Goal: Book appointment/travel/reservation

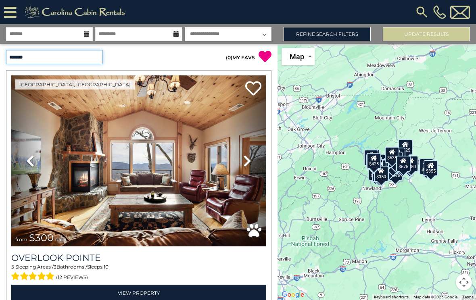
click at [98, 52] on select "**********" at bounding box center [54, 57] width 97 height 14
click at [83, 33] on input "text" at bounding box center [49, 34] width 87 height 14
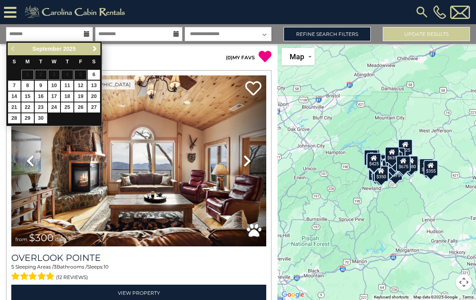
click at [97, 48] on span "Next" at bounding box center [95, 49] width 6 height 6
click at [90, 49] on link "Next" at bounding box center [95, 49] width 10 height 10
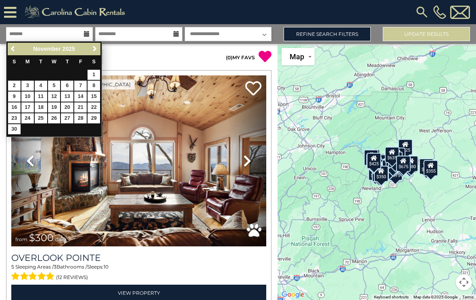
click at [92, 49] on span "Next" at bounding box center [95, 49] width 6 height 6
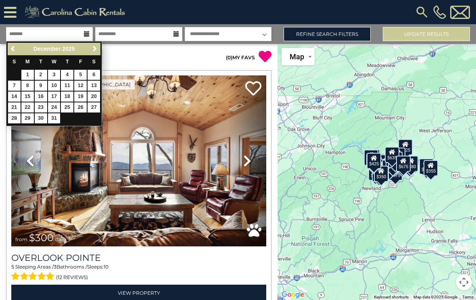
click at [99, 106] on link "27" at bounding box center [94, 107] width 13 height 10
type input "********"
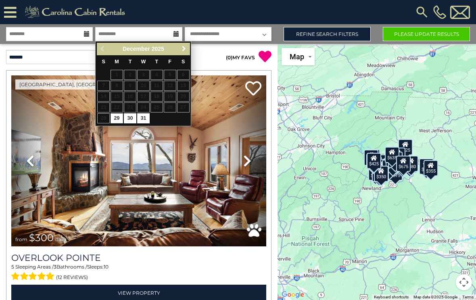
click at [182, 46] on span "Next" at bounding box center [184, 49] width 6 height 6
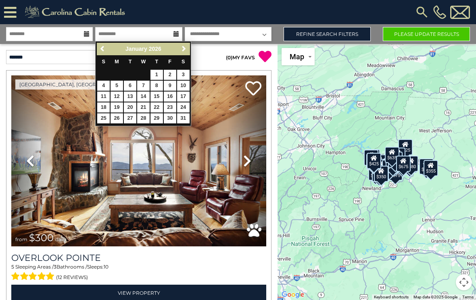
click at [175, 70] on link "2" at bounding box center [170, 75] width 13 height 10
type input "******"
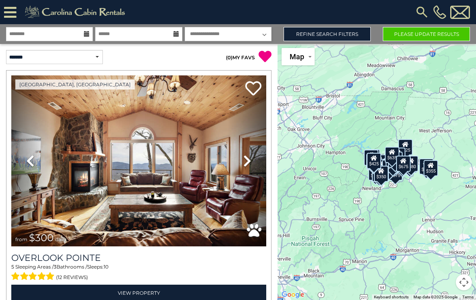
click at [250, 33] on select "**********" at bounding box center [228, 34] width 87 height 14
select select "*"
click at [423, 33] on button "Please Update Results" at bounding box center [426, 34] width 87 height 14
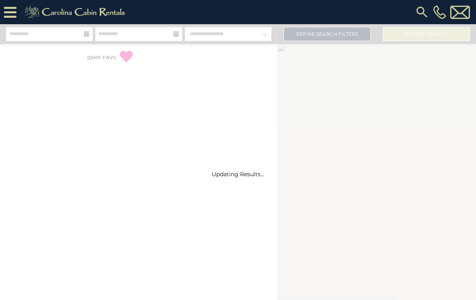
select select "*"
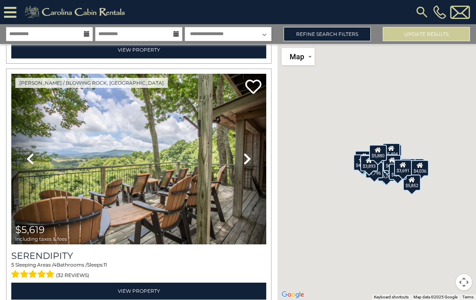
scroll to position [1689, 0]
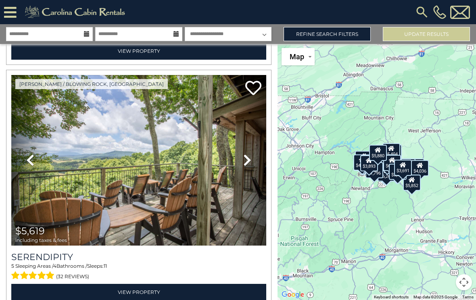
click at [246, 154] on icon at bounding box center [247, 160] width 8 height 13
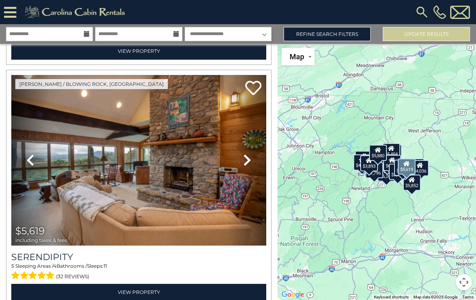
click at [242, 158] on link "Next" at bounding box center [247, 160] width 38 height 171
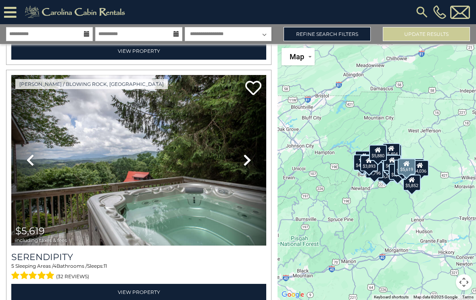
click at [241, 151] on link "Next" at bounding box center [247, 160] width 38 height 171
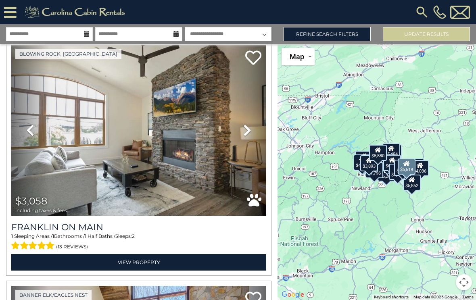
scroll to position [2201, 0]
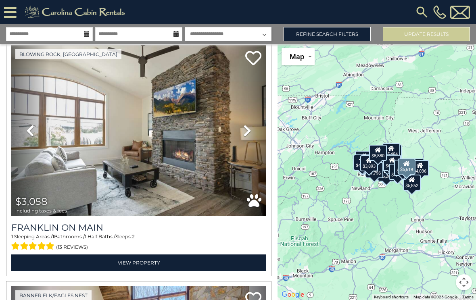
click at [242, 133] on link "Next" at bounding box center [247, 130] width 38 height 171
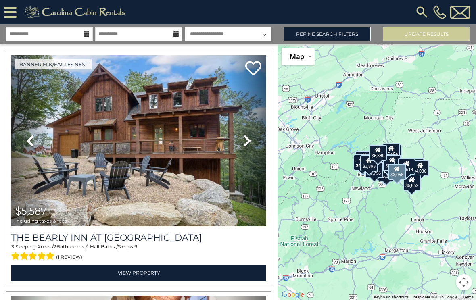
scroll to position [2907, 0]
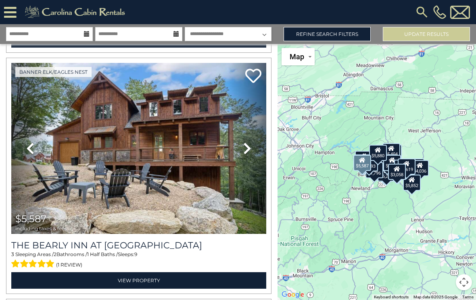
click at [247, 148] on icon at bounding box center [247, 148] width 8 height 13
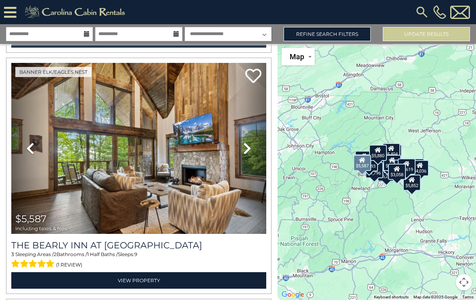
click at [242, 150] on link "Next" at bounding box center [247, 148] width 38 height 171
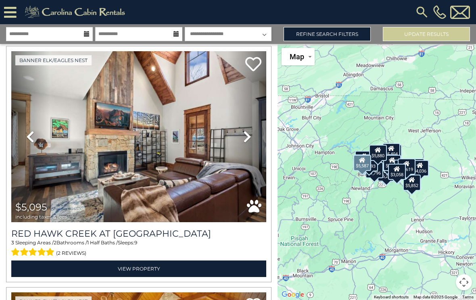
scroll to position [3160, 0]
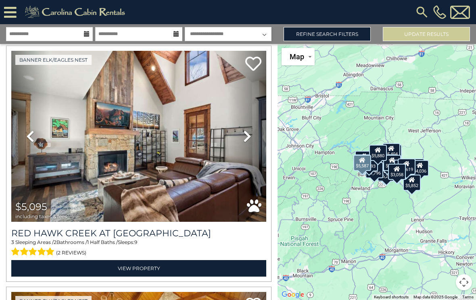
click at [250, 135] on icon at bounding box center [247, 136] width 8 height 13
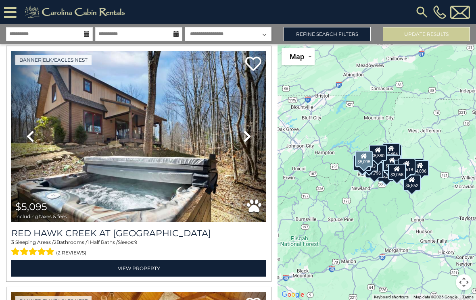
click at [246, 136] on icon at bounding box center [247, 136] width 8 height 13
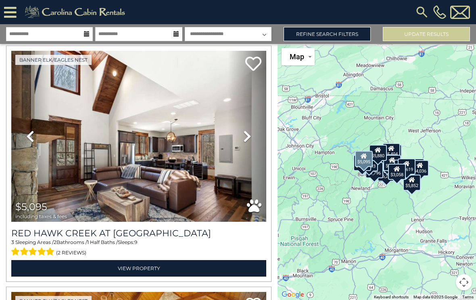
click at [248, 136] on icon at bounding box center [247, 136] width 8 height 13
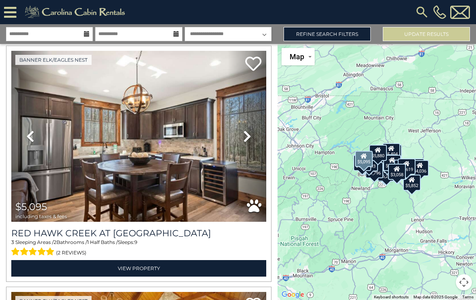
click at [252, 139] on link "Next" at bounding box center [247, 136] width 38 height 171
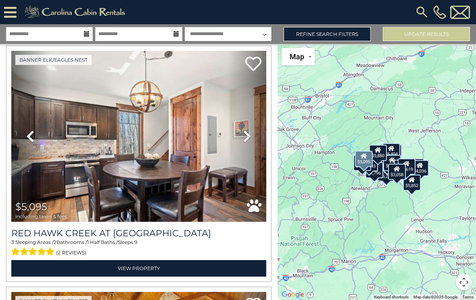
click at [250, 137] on icon at bounding box center [247, 136] width 8 height 13
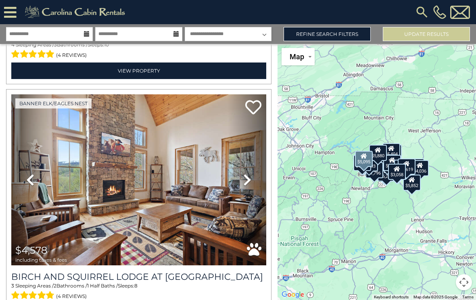
scroll to position [3607, 0]
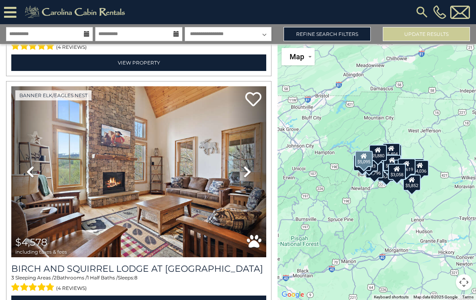
click at [245, 171] on icon at bounding box center [247, 171] width 8 height 13
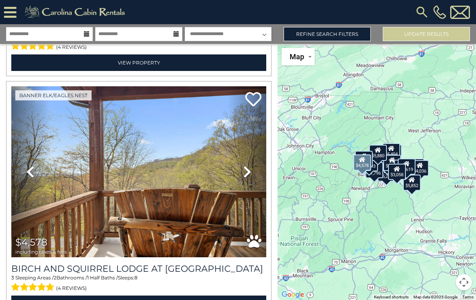
click at [242, 176] on link "Next" at bounding box center [247, 171] width 38 height 171
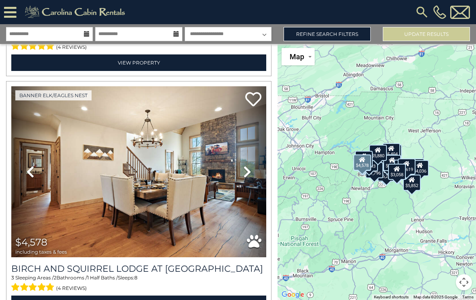
click at [243, 176] on icon at bounding box center [247, 171] width 8 height 13
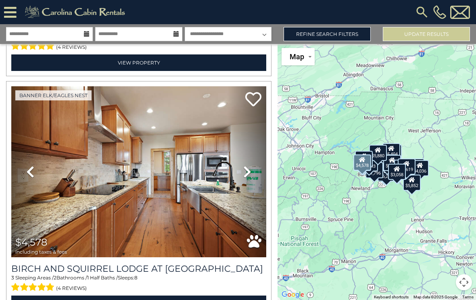
click at [245, 176] on icon at bounding box center [247, 171] width 8 height 13
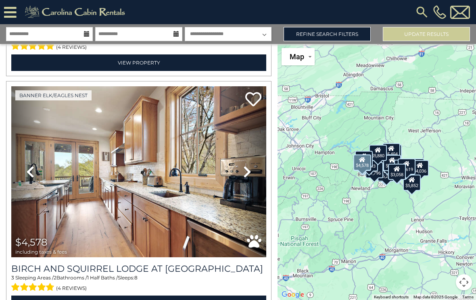
click at [244, 178] on icon at bounding box center [247, 171] width 8 height 13
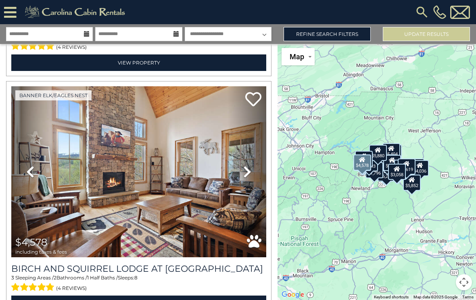
click at [250, 171] on icon at bounding box center [247, 171] width 8 height 13
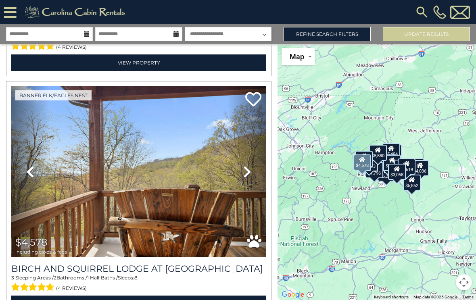
click at [243, 171] on icon at bounding box center [247, 171] width 8 height 13
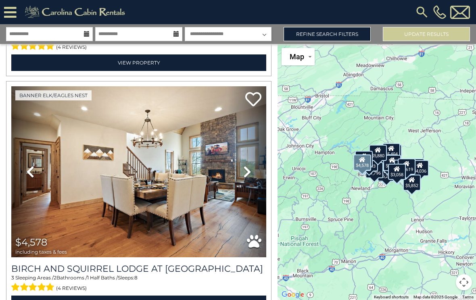
click at [244, 171] on icon at bounding box center [247, 171] width 8 height 13
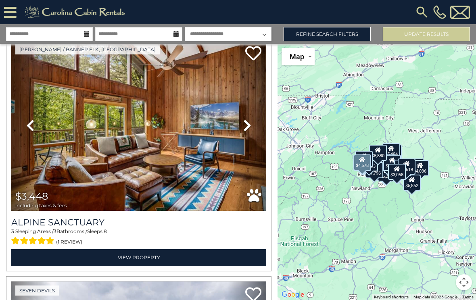
scroll to position [5568, 0]
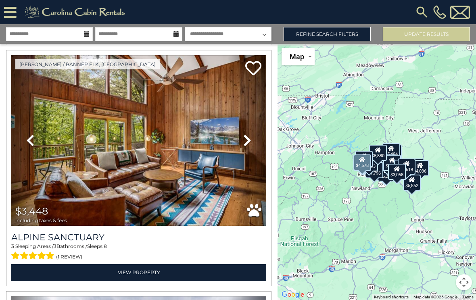
click at [248, 141] on icon at bounding box center [247, 140] width 8 height 13
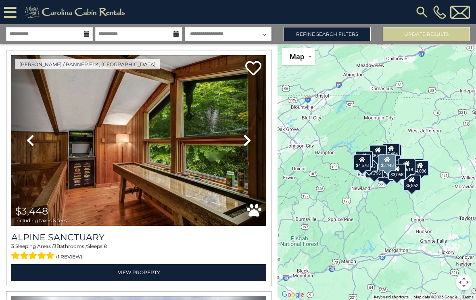
click at [246, 139] on icon at bounding box center [247, 140] width 8 height 13
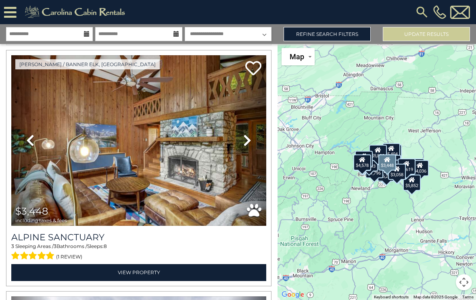
click at [246, 140] on icon at bounding box center [247, 140] width 8 height 13
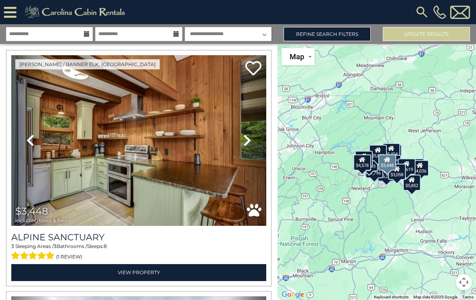
click at [241, 144] on link "Next" at bounding box center [247, 140] width 38 height 171
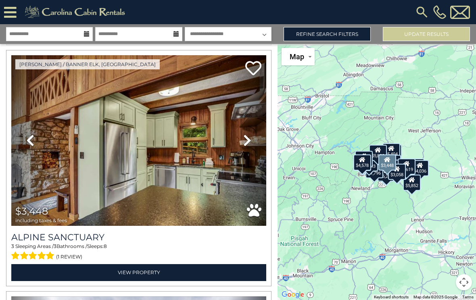
click at [241, 142] on link "Next" at bounding box center [247, 140] width 38 height 171
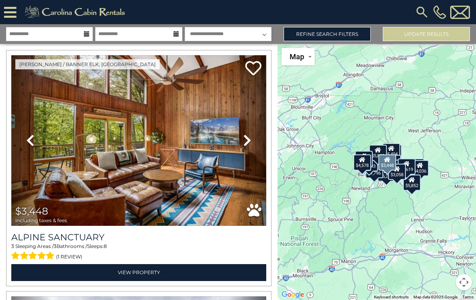
click at [242, 140] on link "Next" at bounding box center [247, 140] width 38 height 171
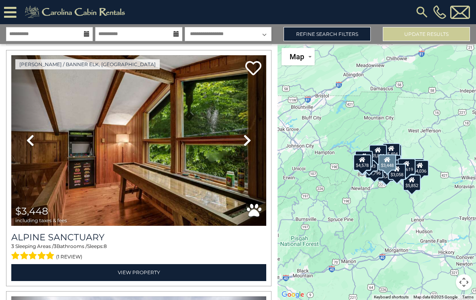
click at [242, 142] on link "Next" at bounding box center [247, 140] width 38 height 171
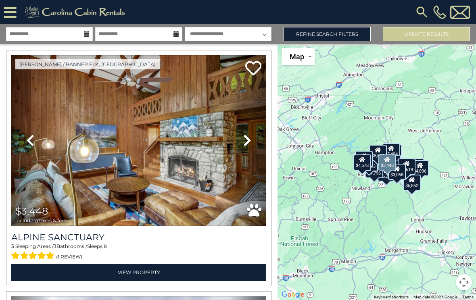
click at [244, 143] on icon at bounding box center [247, 140] width 8 height 13
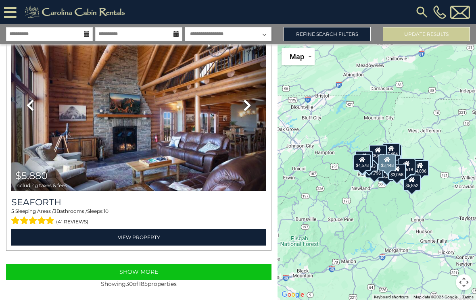
scroll to position [7051, 0]
click at [48, 273] on button "Show More" at bounding box center [138, 272] width 265 height 16
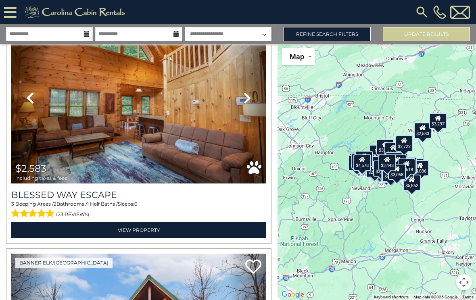
scroll to position [7527, 0]
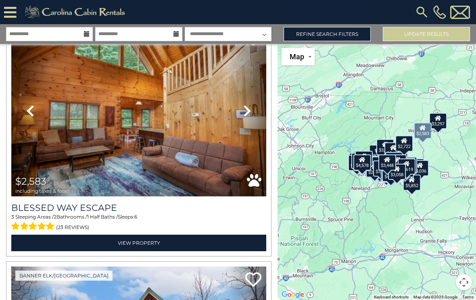
click at [243, 110] on icon at bounding box center [247, 110] width 8 height 13
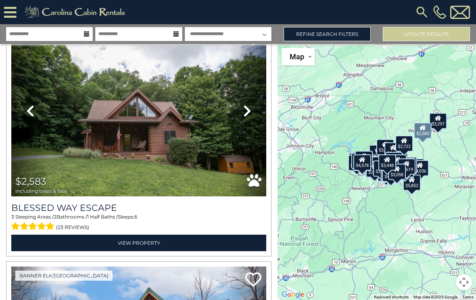
click at [245, 111] on icon at bounding box center [247, 110] width 8 height 13
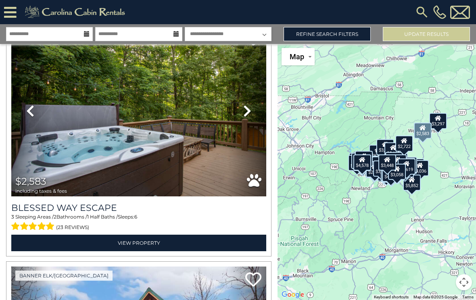
click at [247, 117] on icon at bounding box center [247, 110] width 8 height 13
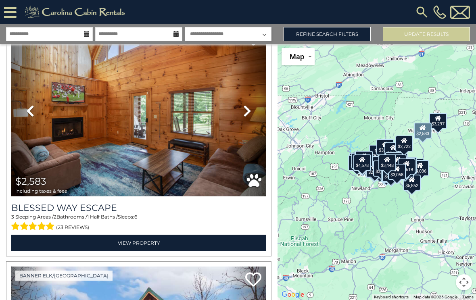
click at [245, 116] on icon at bounding box center [247, 110] width 8 height 13
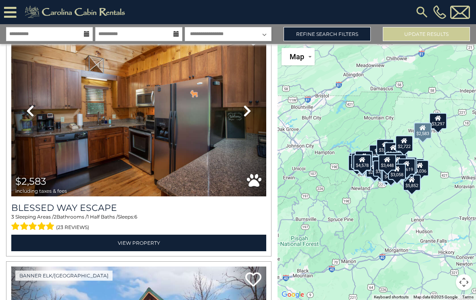
click at [244, 115] on icon at bounding box center [247, 110] width 8 height 13
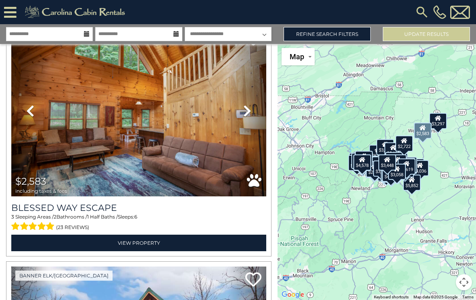
click at [245, 114] on icon at bounding box center [247, 110] width 8 height 13
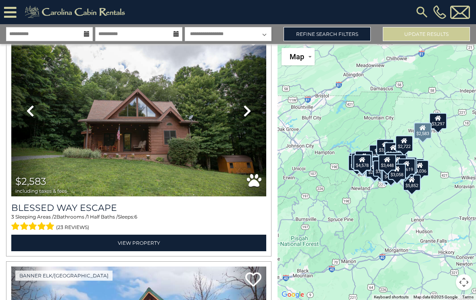
click at [74, 229] on span "(23 reviews)" at bounding box center [72, 227] width 33 height 10
